Goal: Check status: Check status

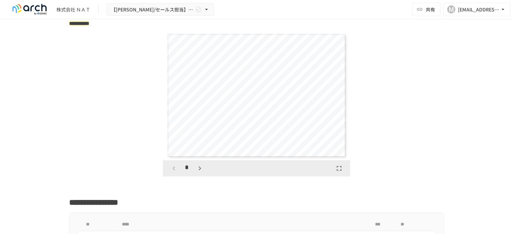
scroll to position [1108, 0]
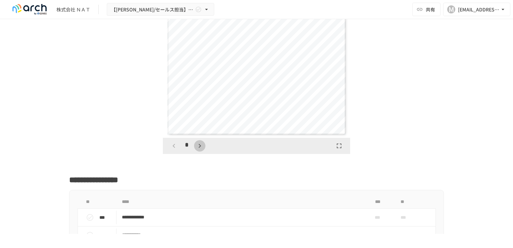
click at [196, 150] on icon "button" at bounding box center [200, 146] width 8 height 8
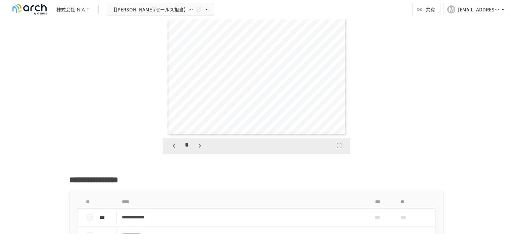
click at [196, 150] on icon "button" at bounding box center [200, 146] width 8 height 8
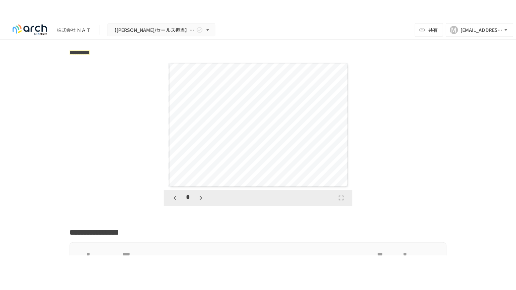
scroll to position [1041, 0]
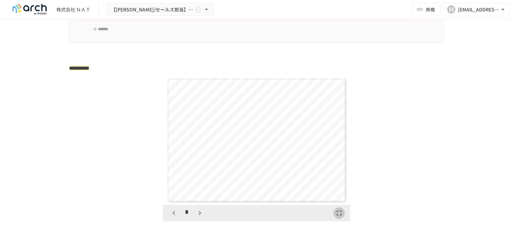
click at [338, 217] on icon "button" at bounding box center [339, 213] width 8 height 8
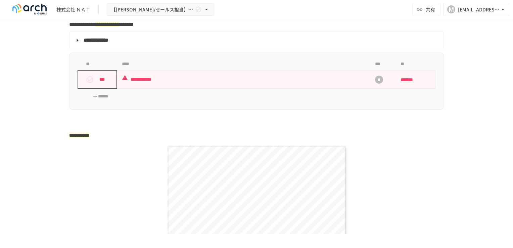
scroll to position [940, 0]
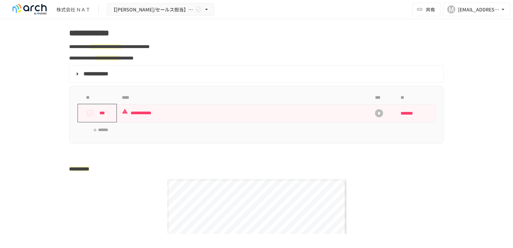
click at [83, 118] on button "status" at bounding box center [89, 112] width 13 height 13
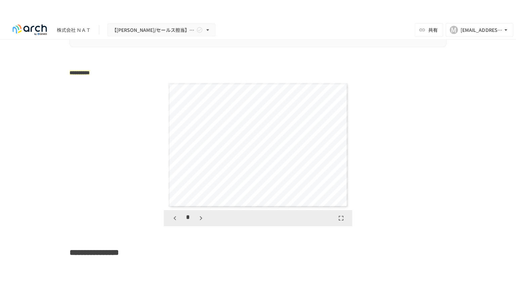
scroll to position [1041, 0]
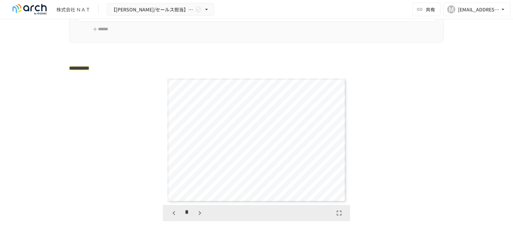
click at [336, 217] on icon "button" at bounding box center [339, 213] width 8 height 8
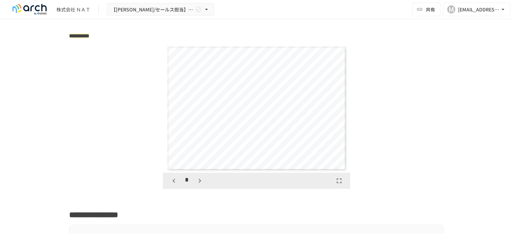
scroll to position [1108, 0]
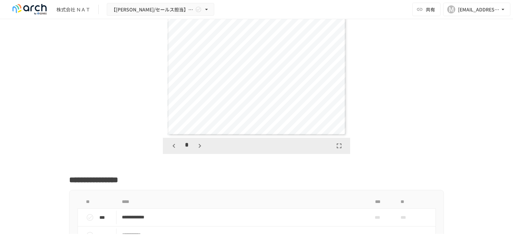
click at [276, 107] on div "**********" at bounding box center [256, 73] width 179 height 124
click at [266, 94] on span "**********" at bounding box center [249, 92] width 99 height 4
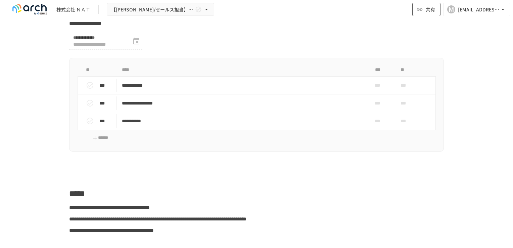
scroll to position [2216, 0]
